Goal: Book appointment/travel/reservation

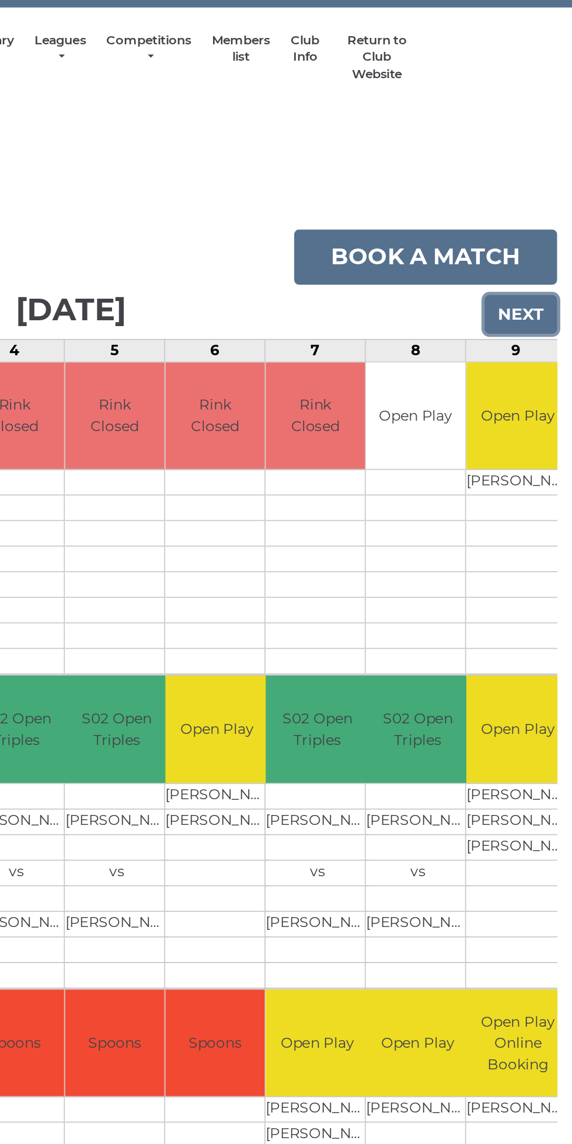
click at [552, 227] on input "Next" at bounding box center [542, 227] width 41 height 22
